Goal: Check status: Check status

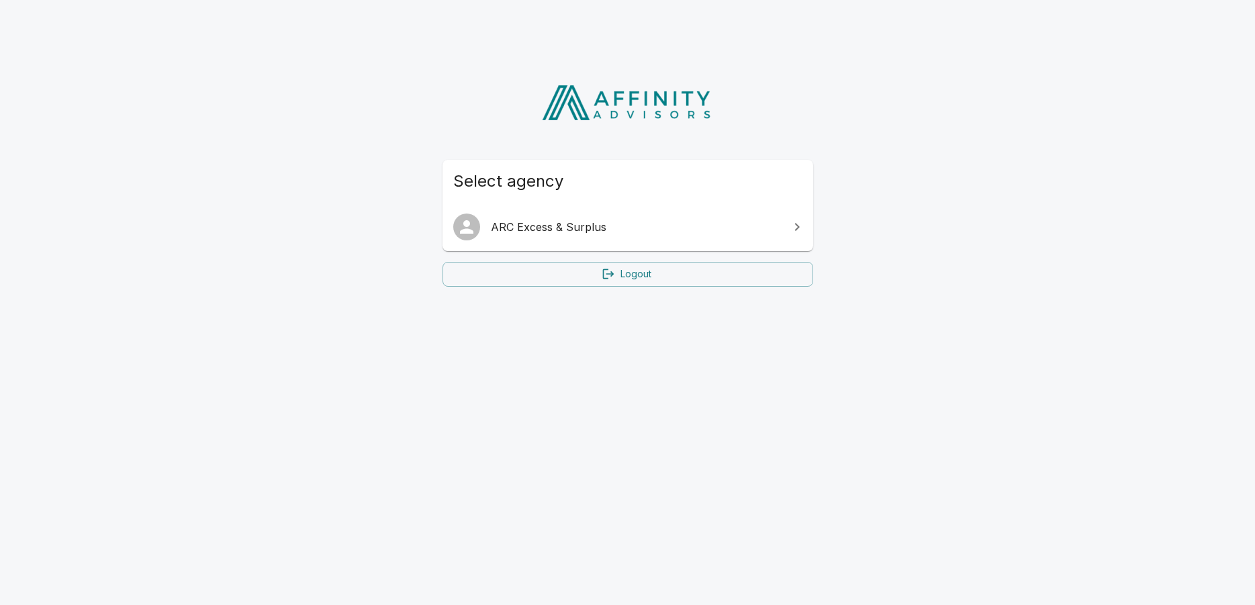
click at [577, 226] on span "ARC Excess & Surplus" at bounding box center [636, 227] width 290 height 16
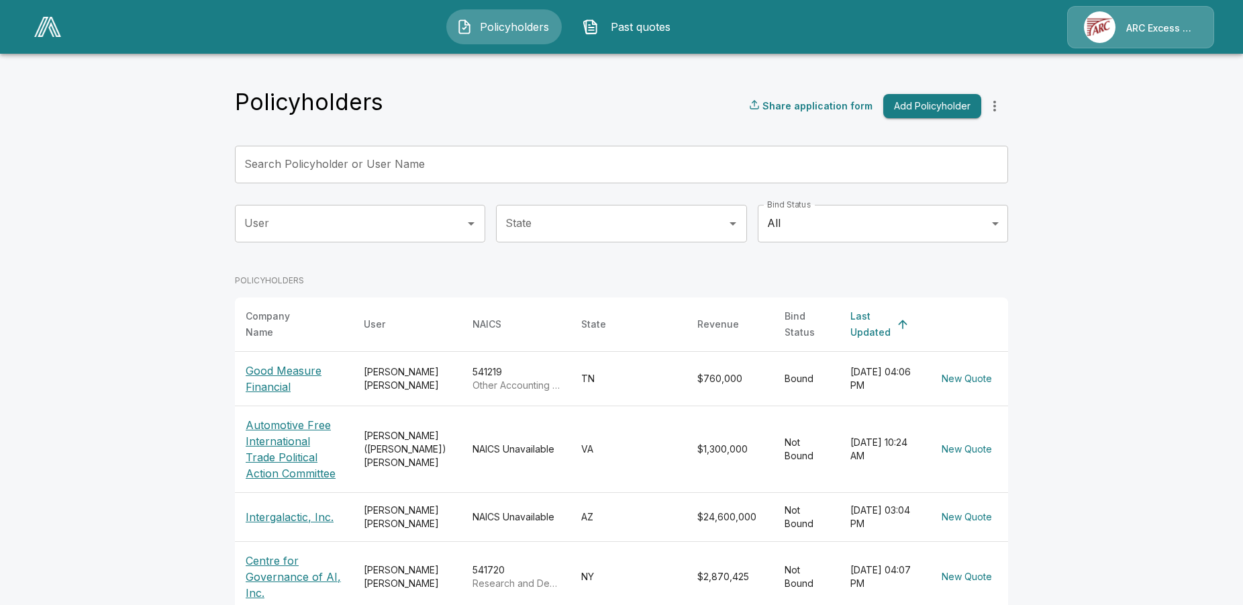
click at [285, 369] on p "Good Measure Financial" at bounding box center [294, 379] width 97 height 32
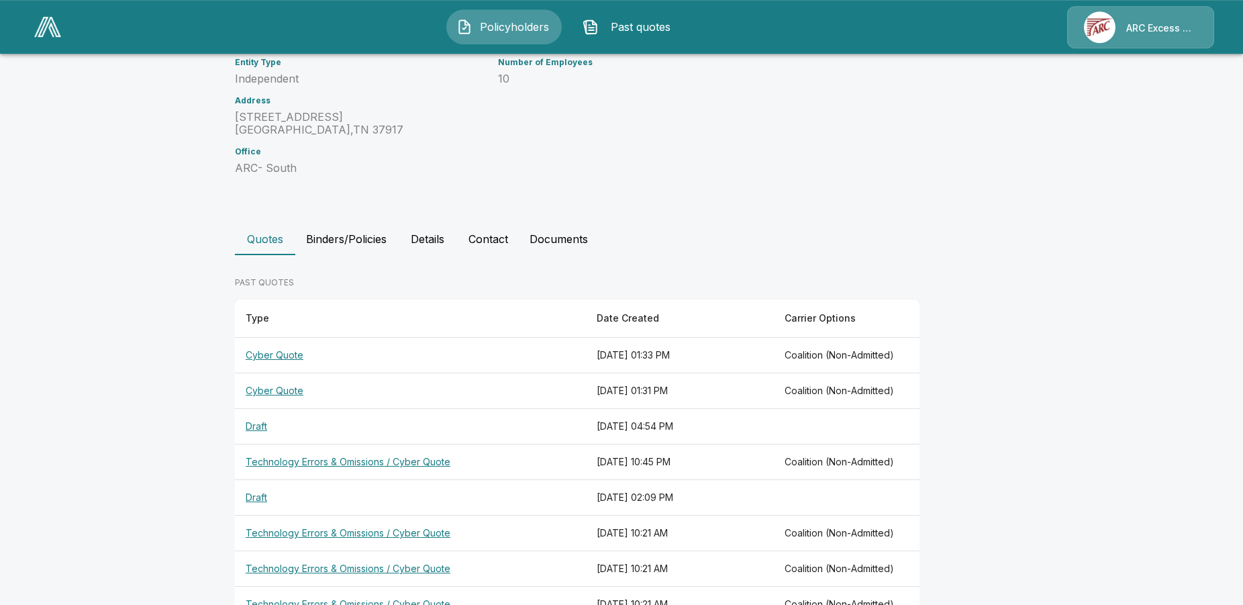
scroll to position [205, 0]
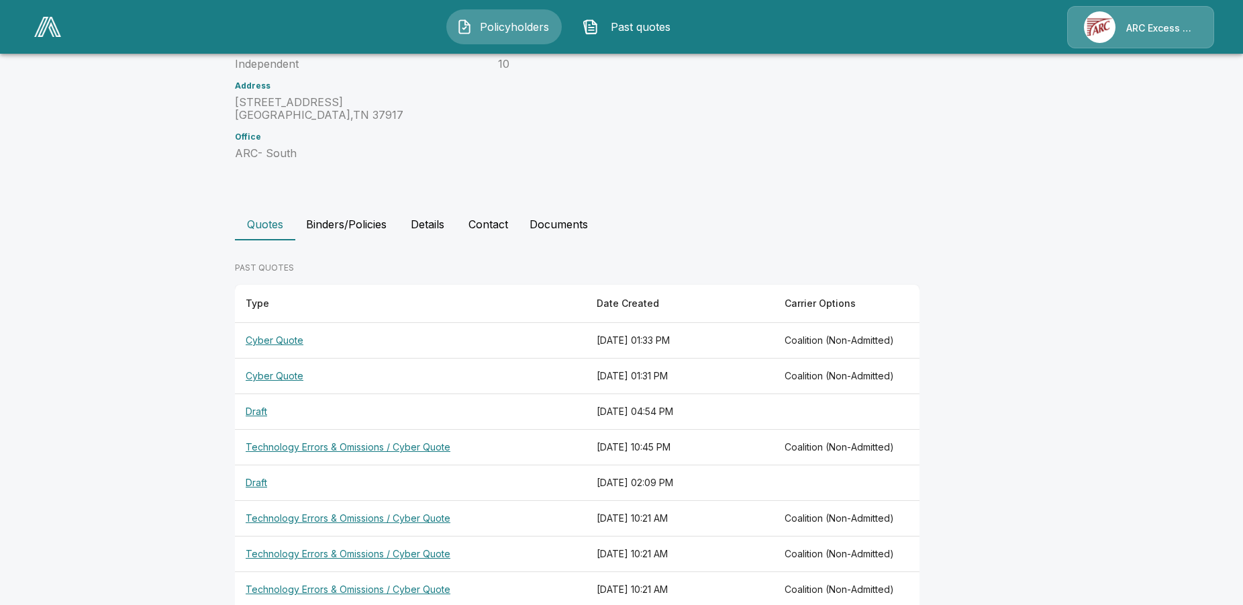
click at [295, 376] on th "Cyber Quote" at bounding box center [410, 377] width 351 height 36
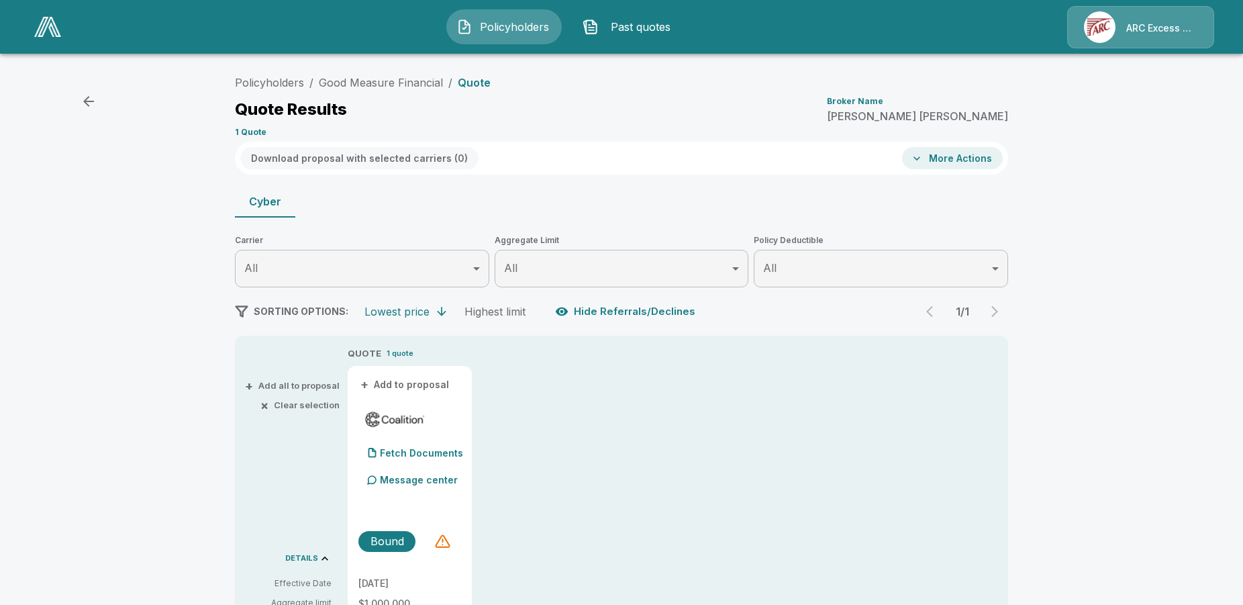
click at [93, 103] on icon "button" at bounding box center [89, 101] width 16 height 16
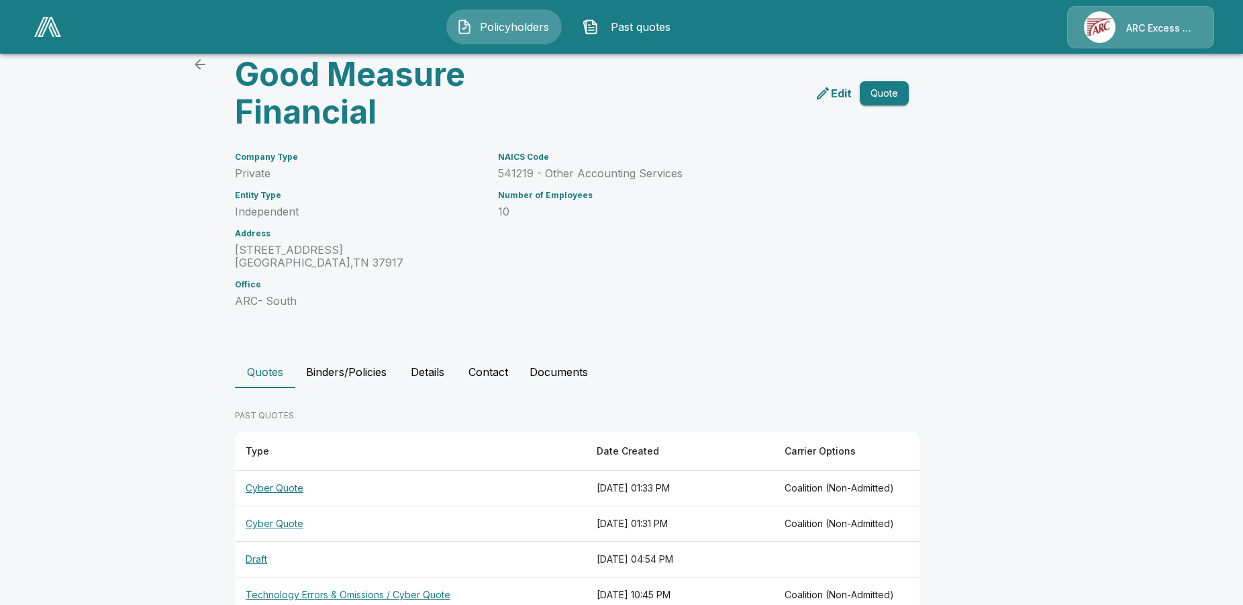
click at [305, 493] on th "Cyber Quote" at bounding box center [410, 489] width 351 height 36
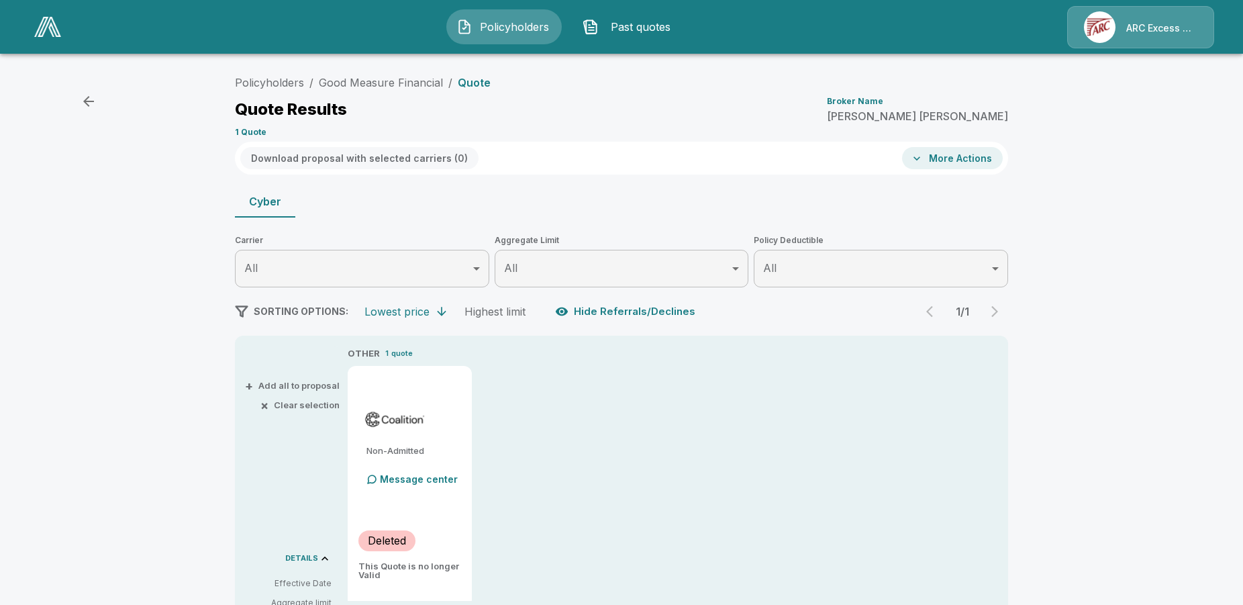
click at [91, 105] on icon "button" at bounding box center [89, 101] width 16 height 16
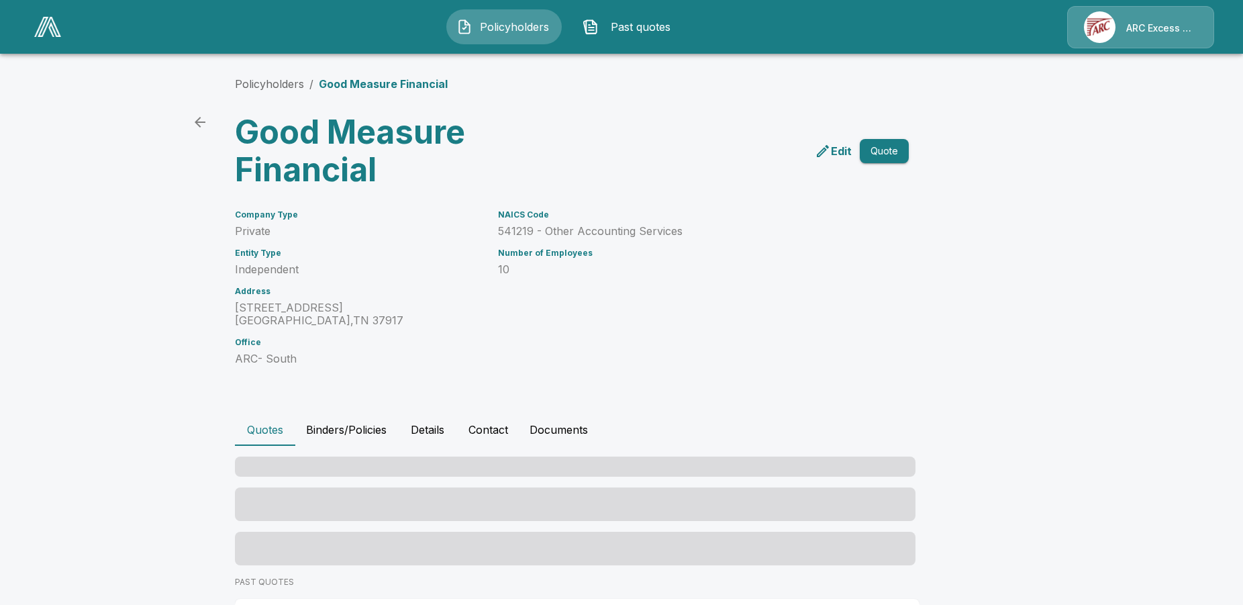
scroll to position [58, 0]
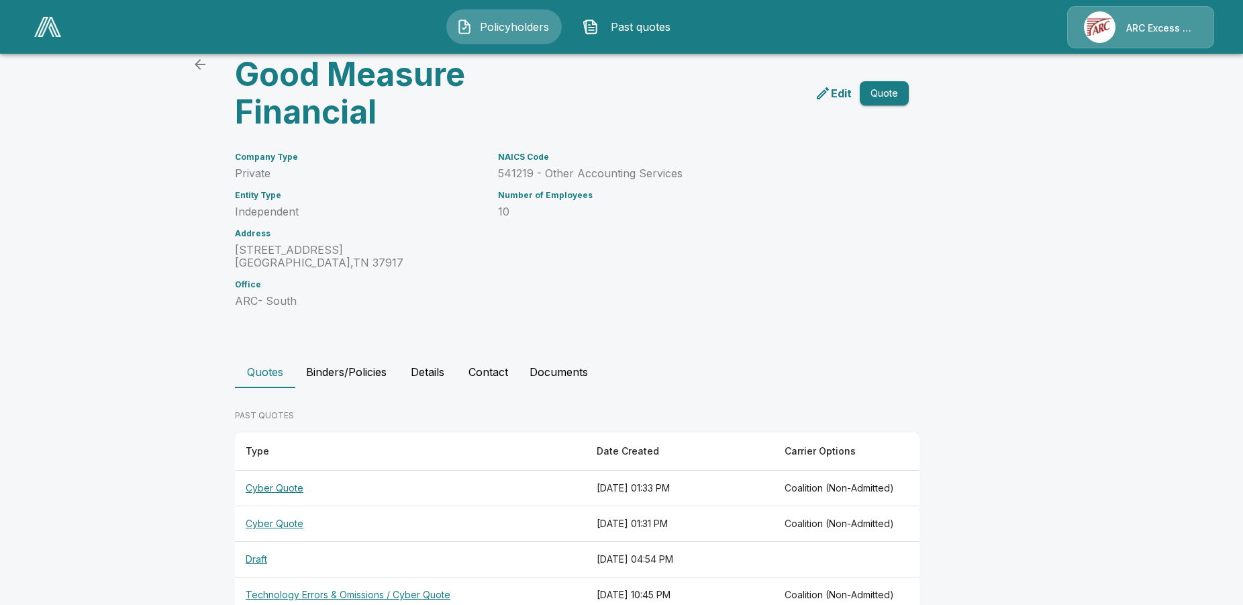
click at [300, 524] on th "Cyber Quote" at bounding box center [410, 524] width 351 height 36
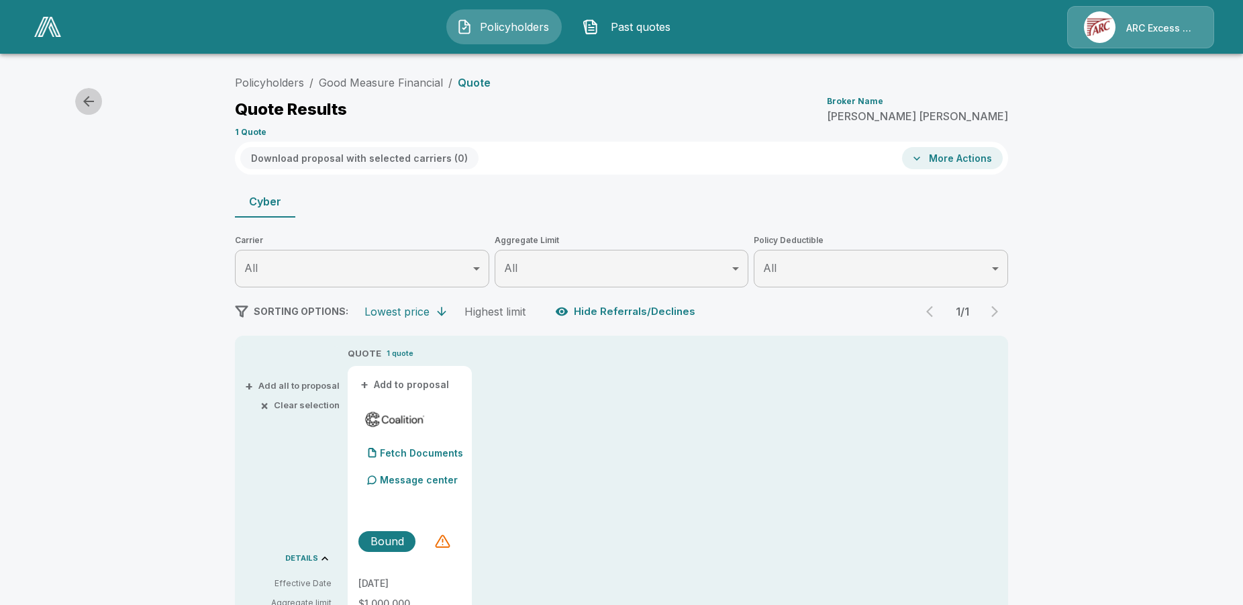
click at [93, 98] on icon "button" at bounding box center [89, 101] width 16 height 16
